Goal: Task Accomplishment & Management: Manage account settings

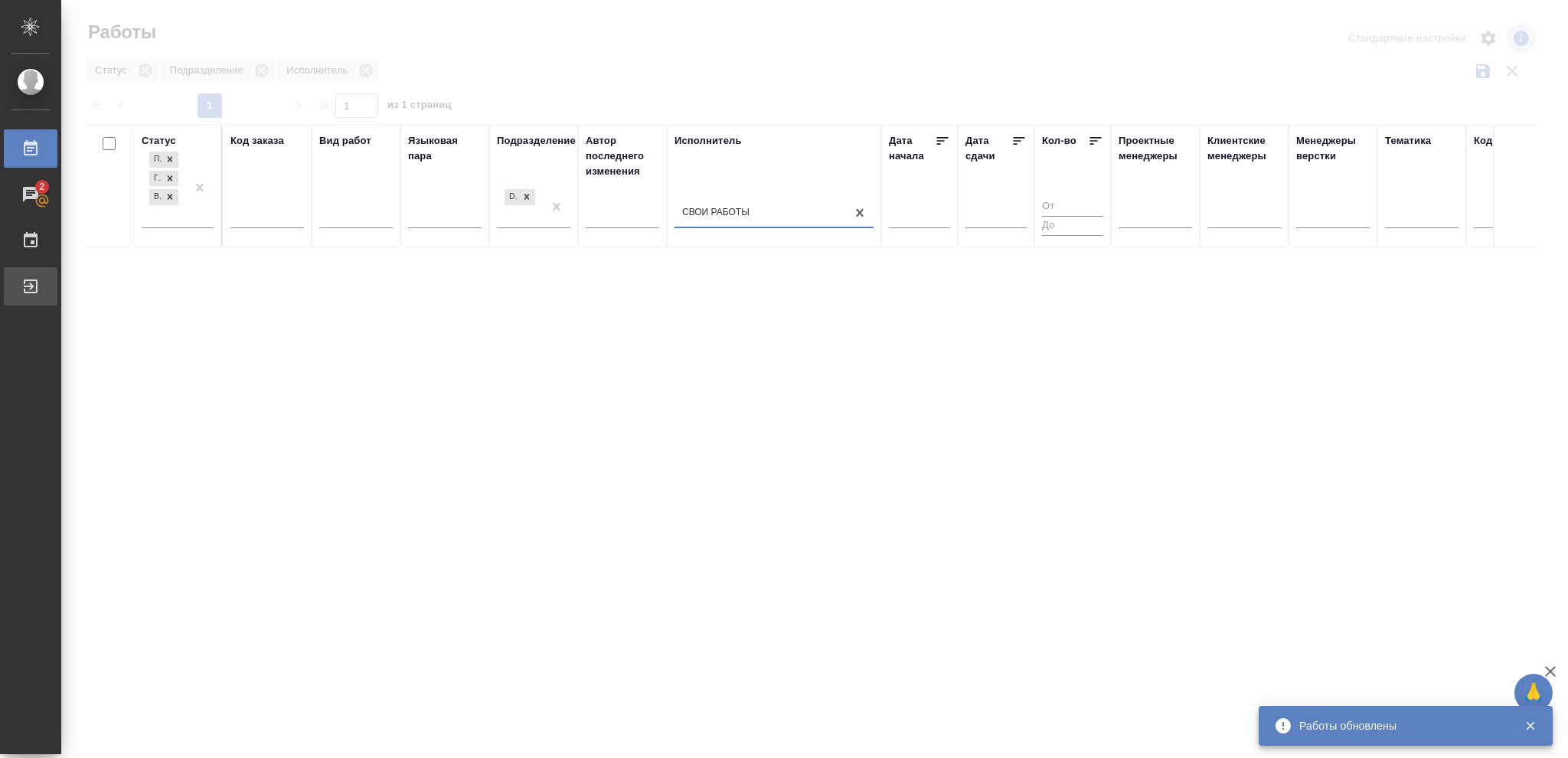
click at [39, 291] on icon at bounding box center [30, 286] width 18 height 18
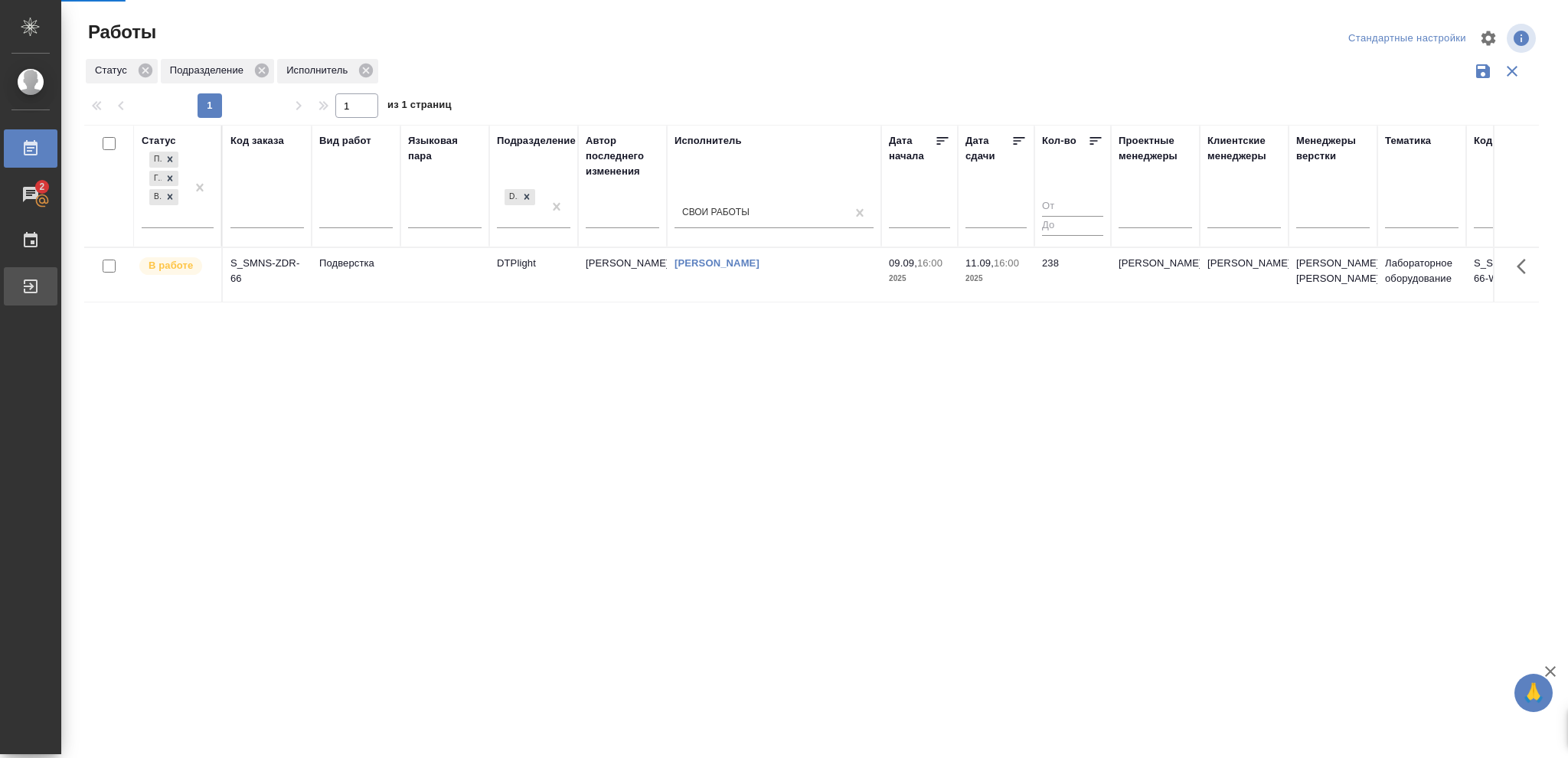
click at [42, 301] on link "Выйти" at bounding box center [30, 286] width 54 height 39
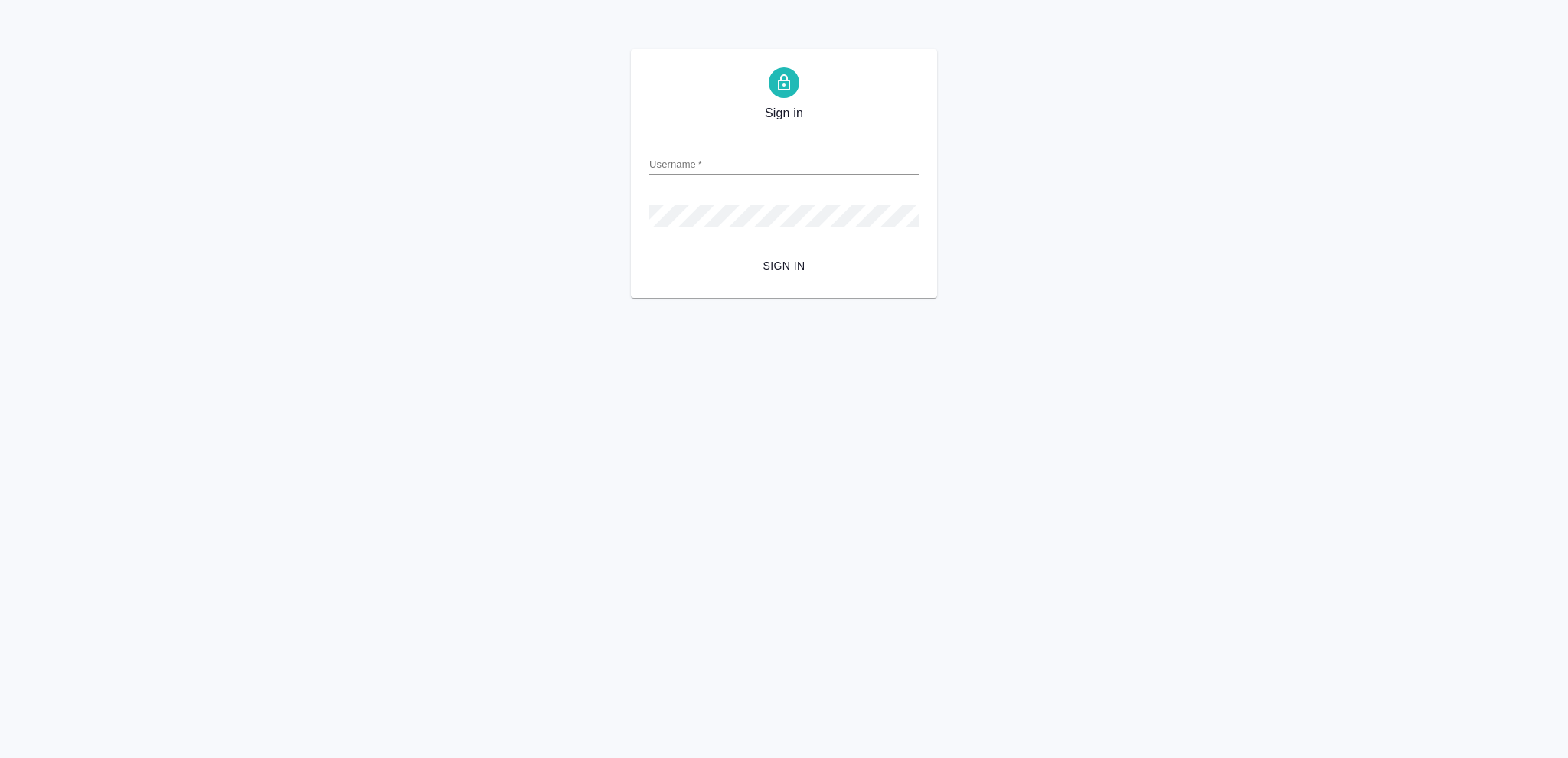
click at [654, 297] on div "Sign in Username   * Password   * urlPath   * / Sign in" at bounding box center [784, 174] width 306 height 249
click at [775, 169] on input "Username   *" at bounding box center [784, 163] width 269 height 22
type input "o.vasileva@awatera.com"
click at [784, 261] on span "Sign in" at bounding box center [784, 266] width 245 height 19
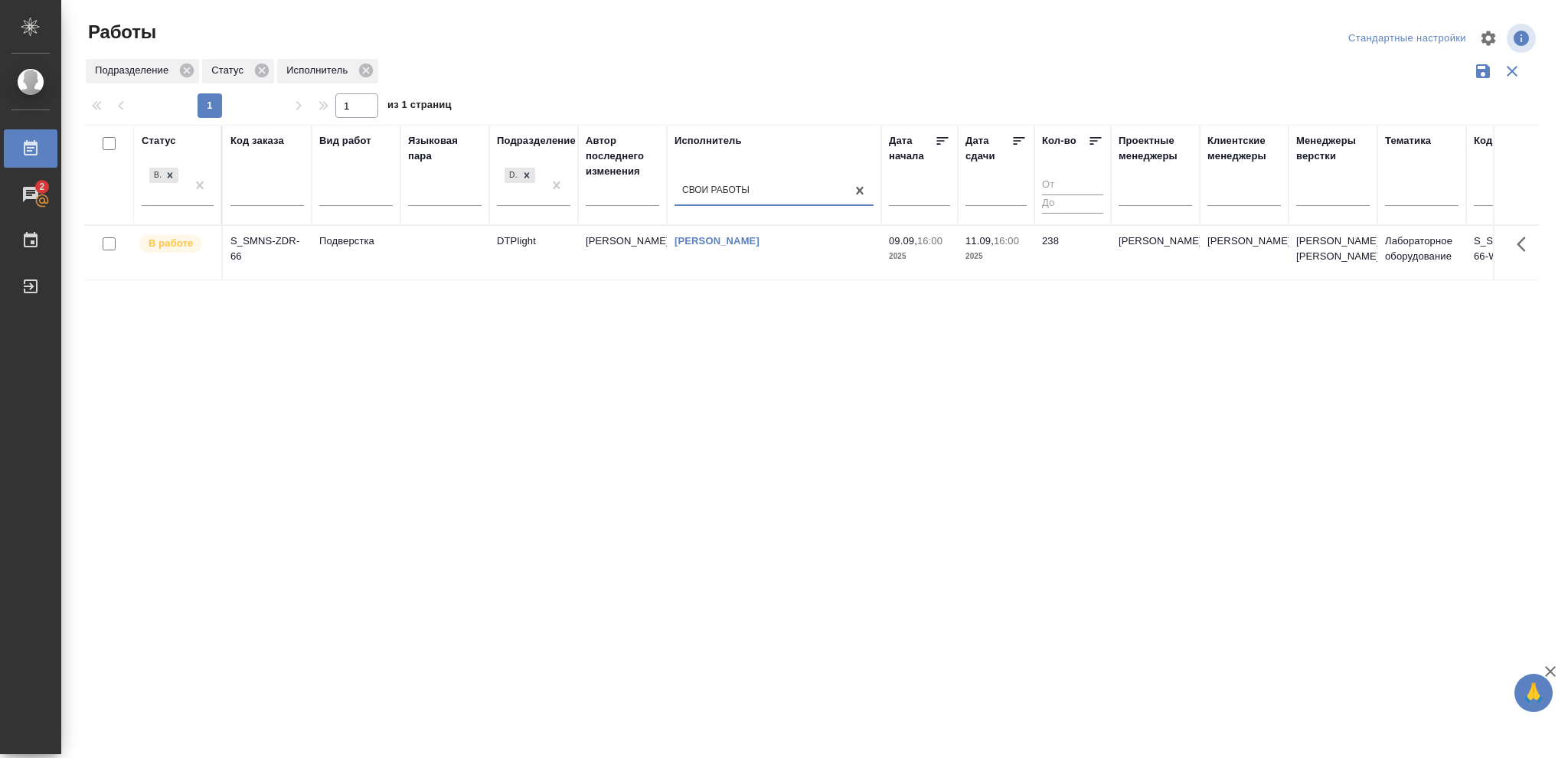
click at [896, 264] on p "2025" at bounding box center [919, 257] width 61 height 15
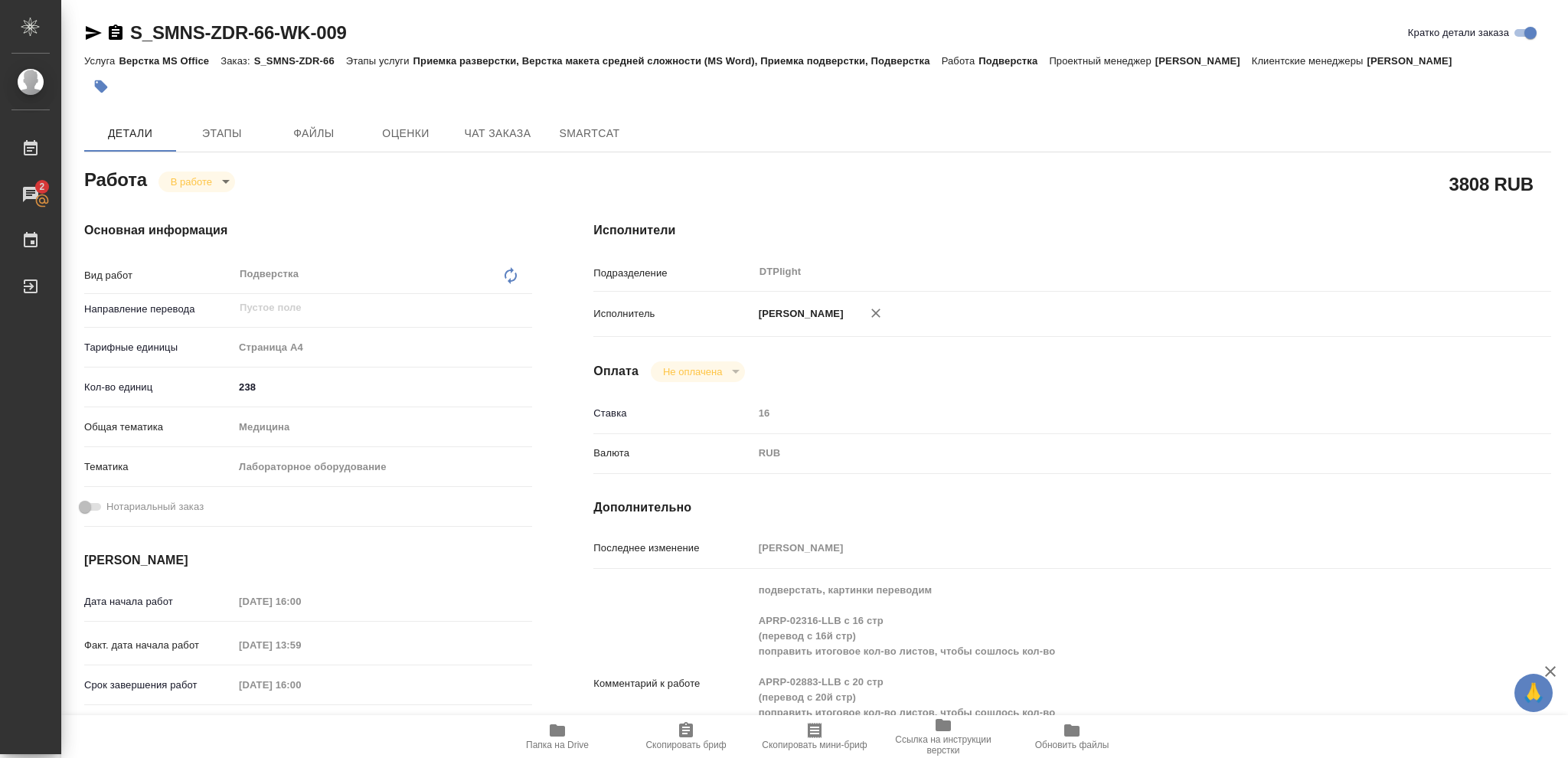
scroll to position [102, 0]
